Goal: Find contact information

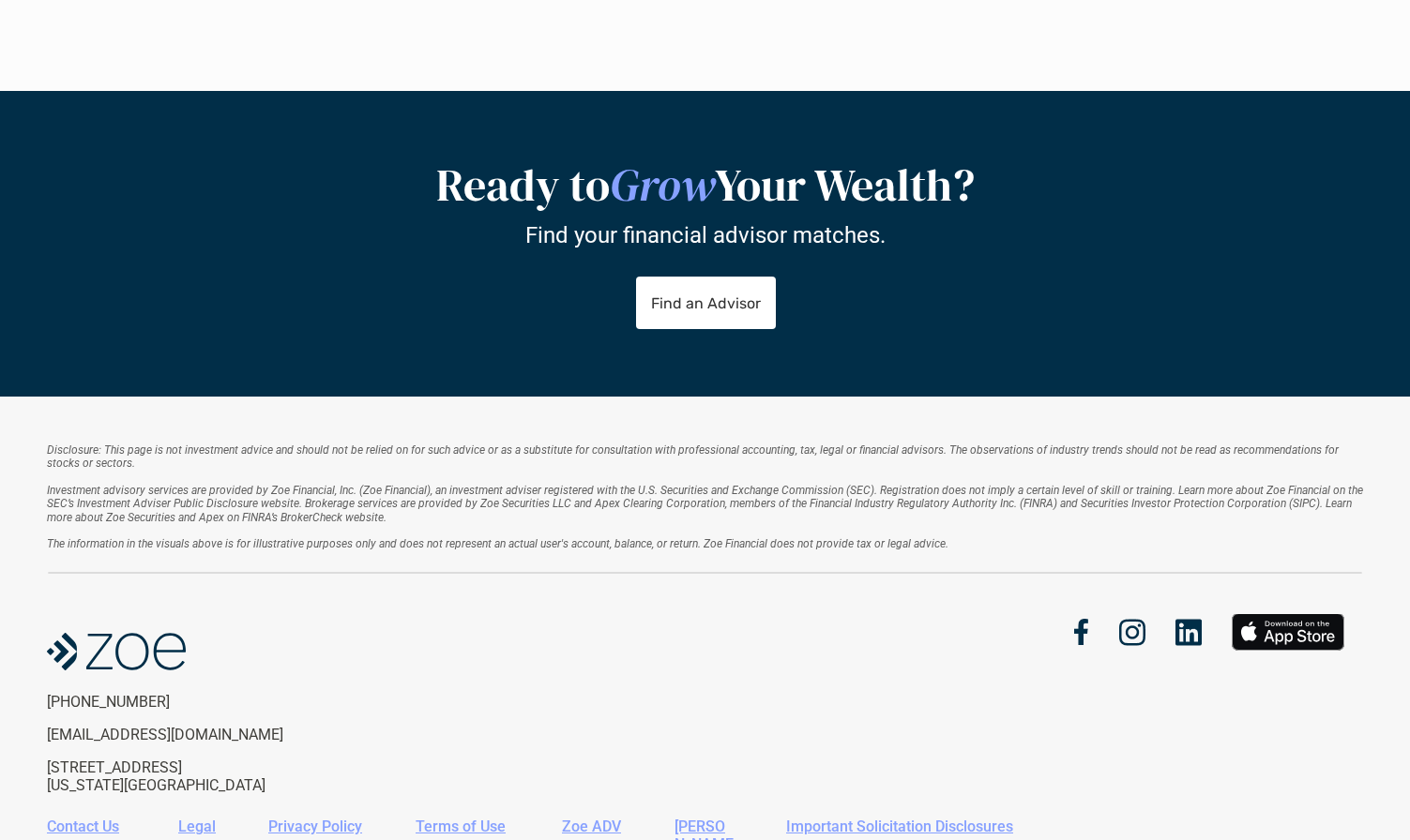
scroll to position [2364, 0]
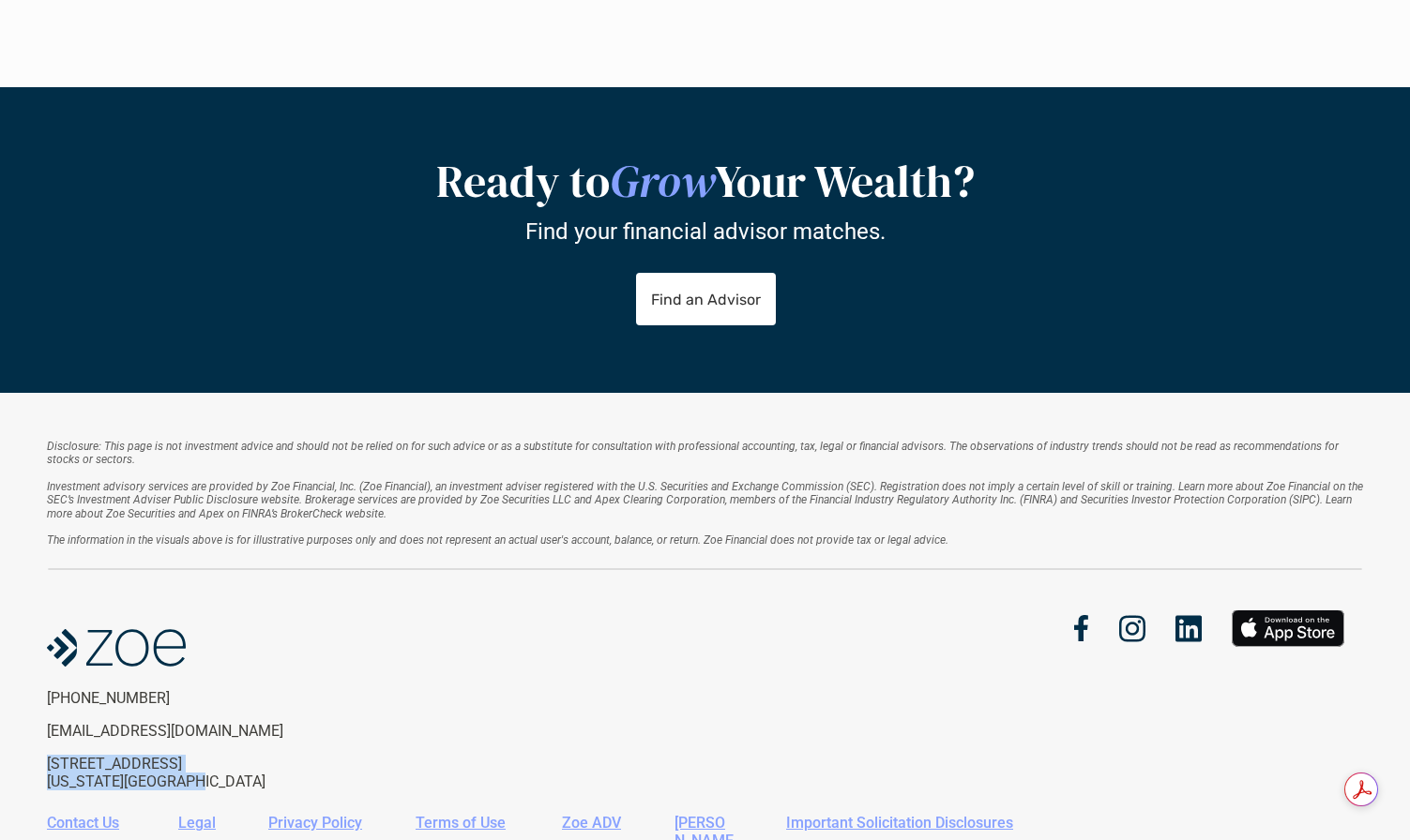
drag, startPoint x: 44, startPoint y: 662, endPoint x: 224, endPoint y: 679, distance: 180.8
click at [224, 679] on div "Disclosure: This page is not investment advice and should not be relied on for …" at bounding box center [705, 667] width 1410 height 547
copy p "666 Third Ave, 6th Floor New York, NY, 10017"
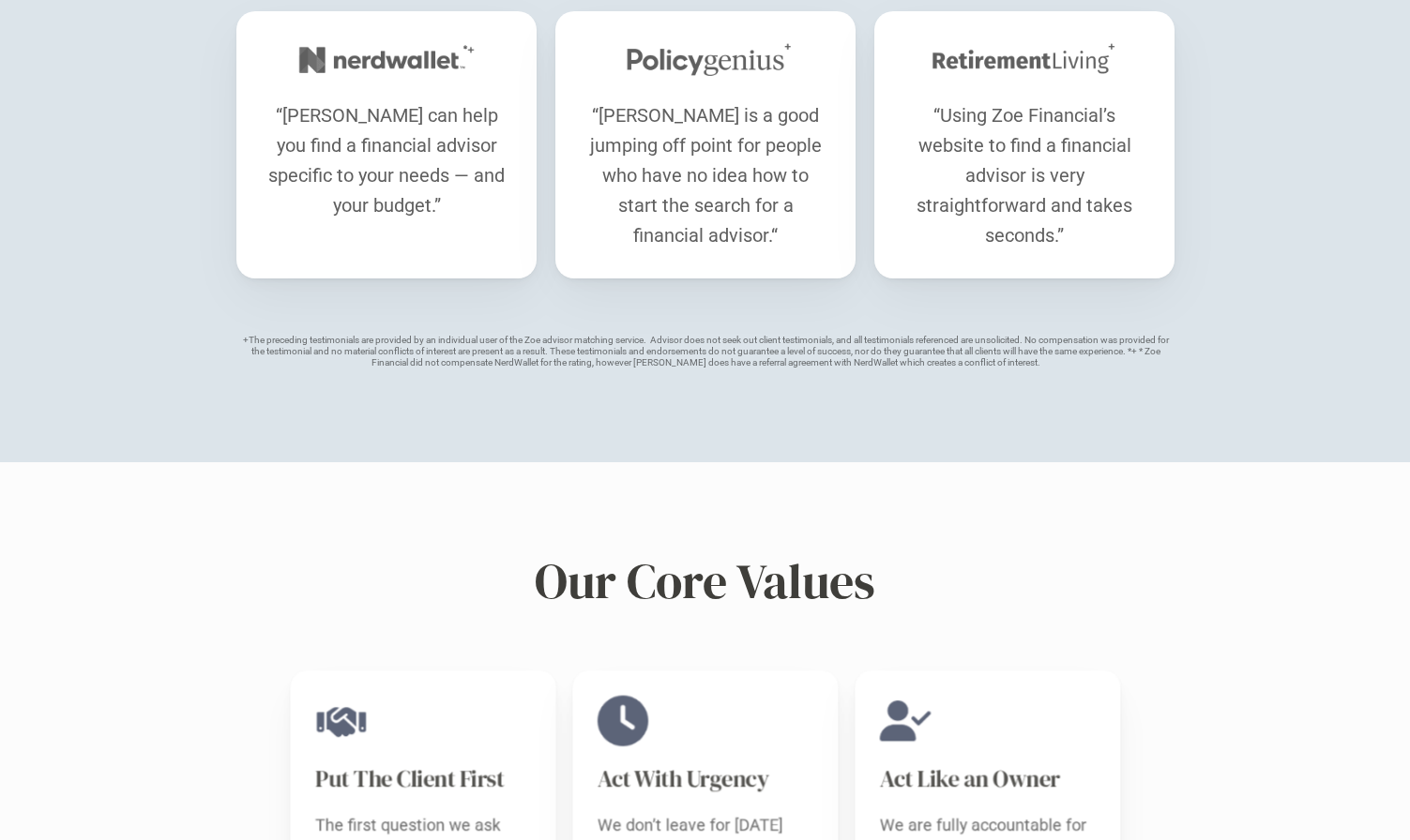
scroll to position [1894, 0]
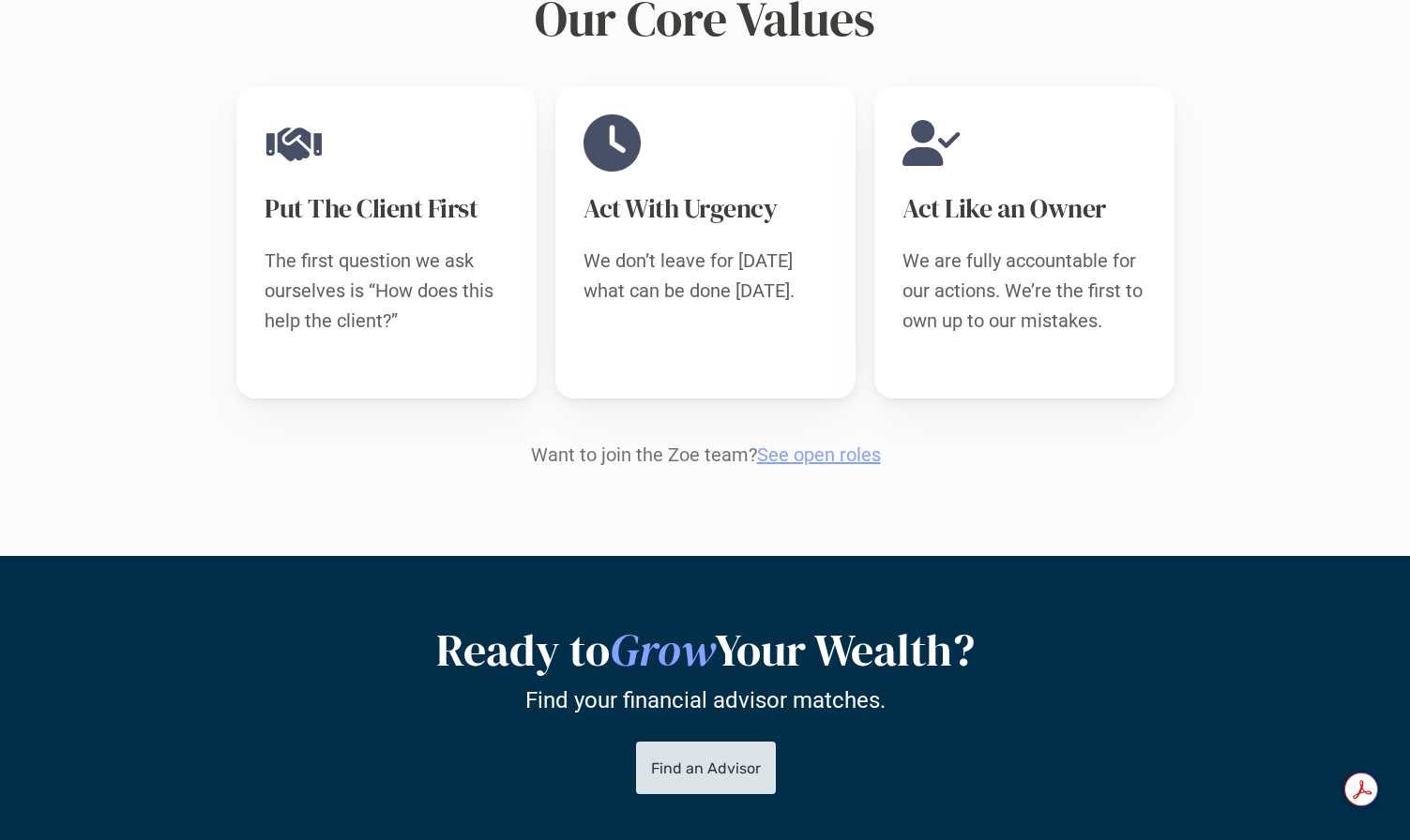
click at [691, 759] on p "Find an Advisor" at bounding box center [705, 767] width 109 height 18
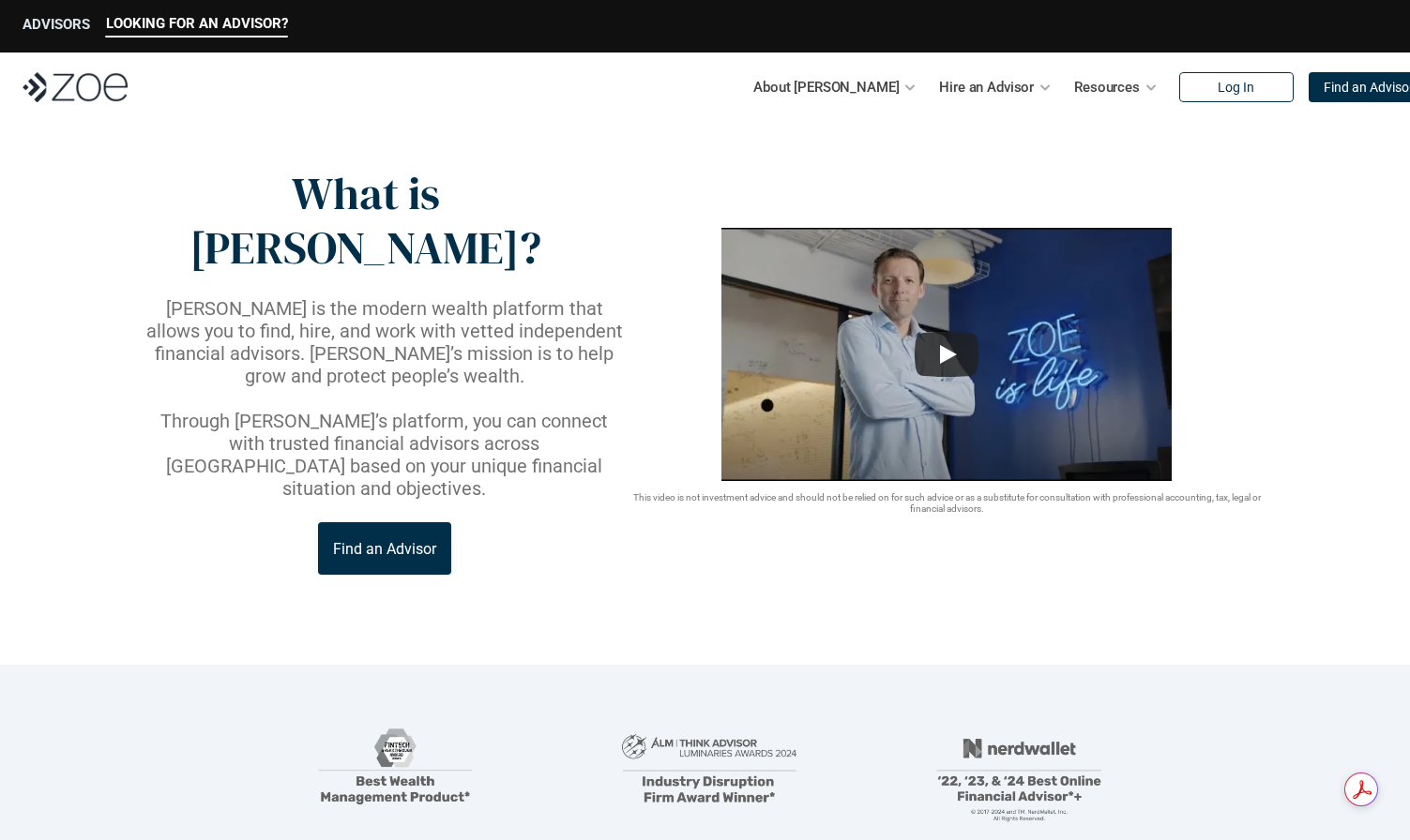
click at [47, 25] on p "ADVISORS" at bounding box center [57, 25] width 68 height 17
